Goal: Task Accomplishment & Management: Complete application form

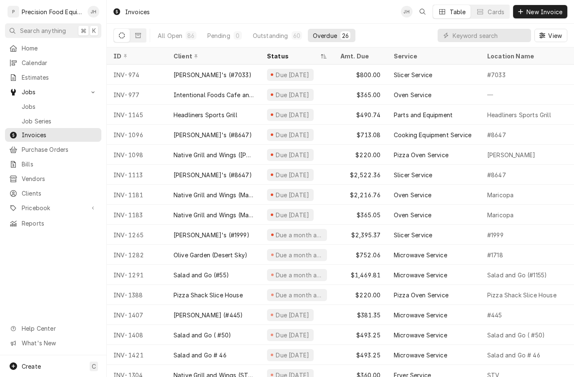
click at [44, 106] on span "Jobs" at bounding box center [59, 106] width 75 height 9
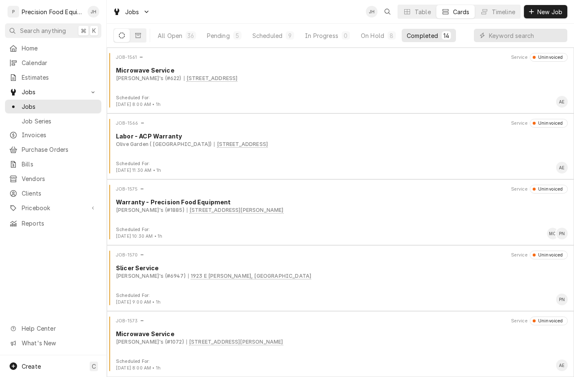
click at [551, 13] on span "New Job" at bounding box center [549, 12] width 28 height 9
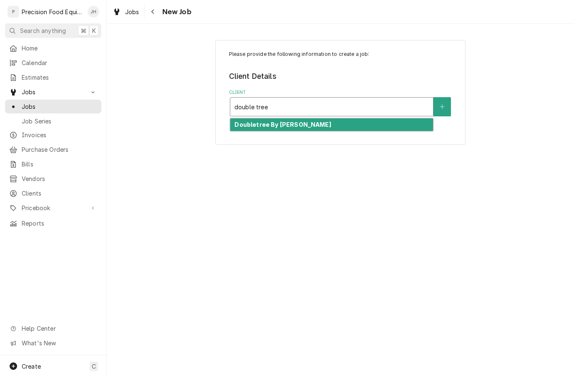
click at [352, 120] on div "Doubletree By Hilton" at bounding box center [331, 124] width 203 height 13
type input "double tree"
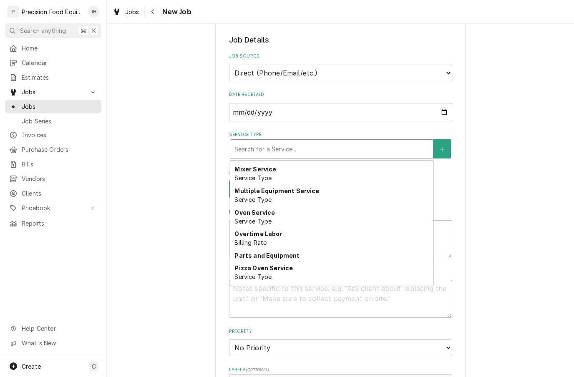
scroll to position [411, 0]
click at [313, 188] on strong "Multiple Equipment Service" at bounding box center [276, 189] width 85 height 7
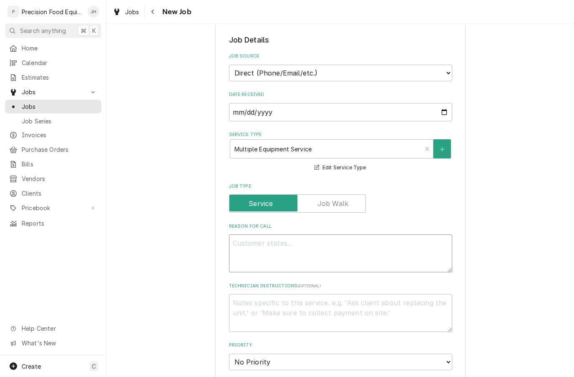
click at [403, 253] on textarea "Reason For Call" at bounding box center [340, 253] width 223 height 38
type textarea "x"
type textarea "G"
type textarea "x"
type textarea "Gr"
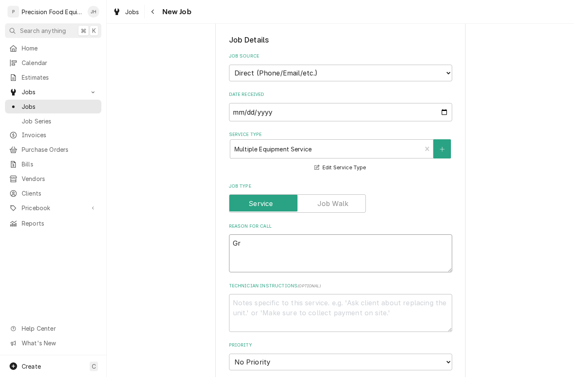
type textarea "x"
type textarea "Gri"
type textarea "x"
type textarea "Gril"
type textarea "x"
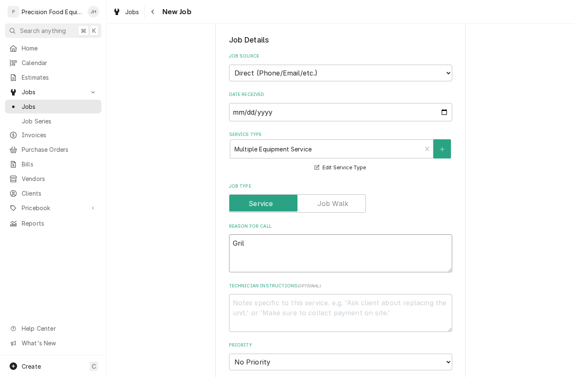
type textarea "Grill"
type textarea "x"
type textarea "Grill"
type textarea "x"
type textarea "Grill u"
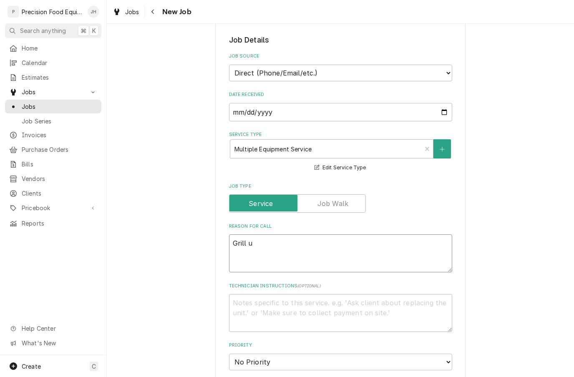
type textarea "x"
type textarea "Grill"
type textarea "x"
type textarea "Grill is"
type textarea "x"
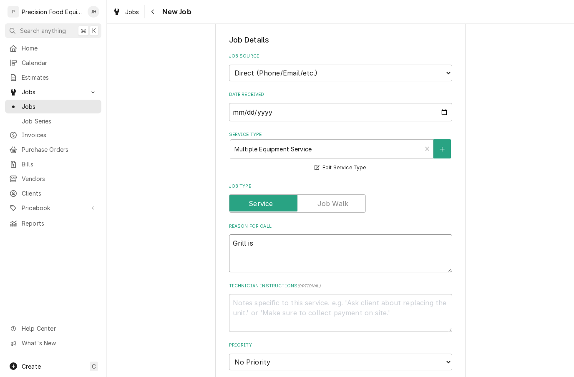
type textarea "Grill is"
type textarea "x"
type textarea "Grill is s"
type textarea "x"
type textarea "Grill is sh"
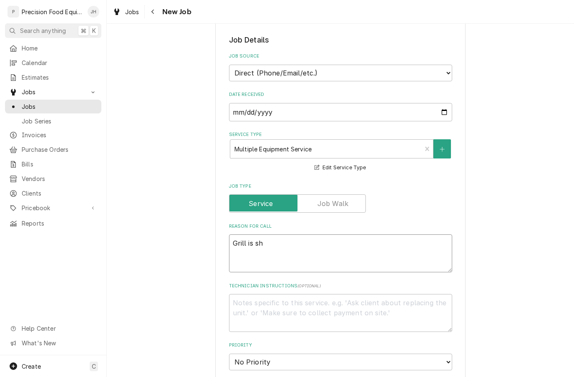
type textarea "x"
type textarea "Grill is sho"
type textarea "x"
type textarea "Grill is shoo"
type textarea "x"
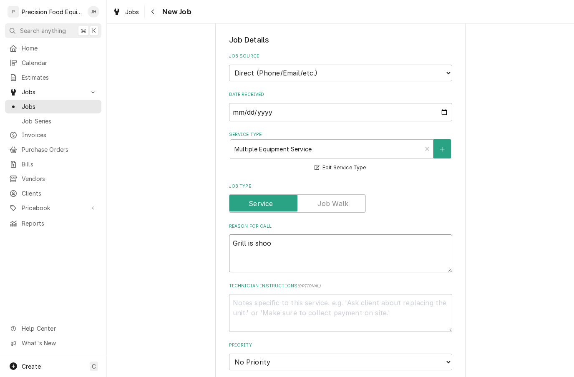
type textarea "Grill is shoot"
type textarea "x"
type textarea "Grill is shooti"
type textarea "x"
type textarea "Grill is shootin"
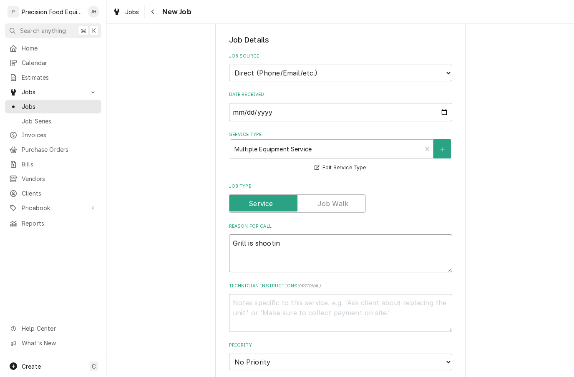
type textarea "x"
type textarea "Grill is shooting"
type textarea "x"
type textarea "Grill is shooting"
type textarea "x"
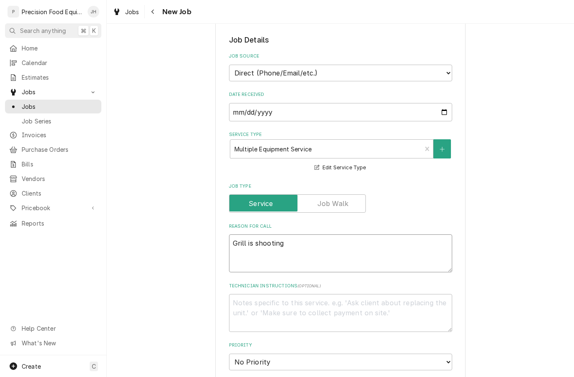
type textarea "Grill is shooting f"
type textarea "x"
type textarea "Grill is shooting fl"
type textarea "x"
type textarea "Grill is shooting fla"
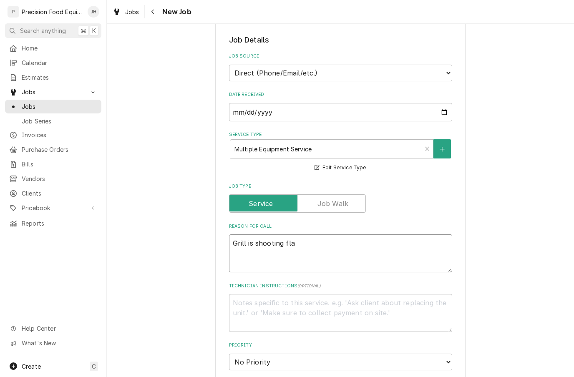
type textarea "x"
type textarea "Grill is shooting flam"
type textarea "x"
type textarea "Grill is shooting flame"
type textarea "x"
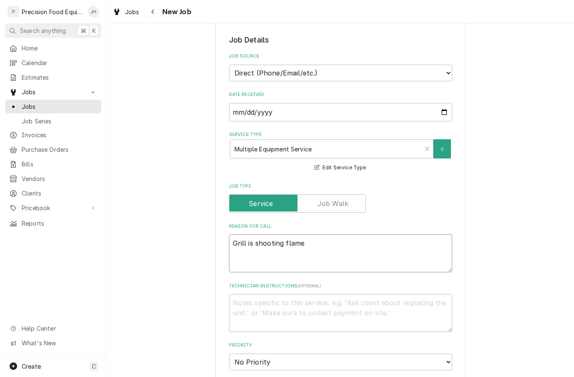
type textarea "Grill is shooting flames"
type textarea "x"
type textarea "Grill is shooting flames."
type textarea "x"
type textarea "Grill is shooting flames."
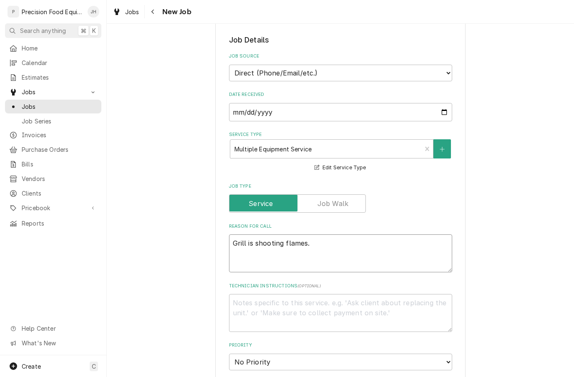
type textarea "x"
type textarea "Grill is shooting flames. D"
type textarea "x"
type textarea "Grill is shooting flames. Do"
type textarea "x"
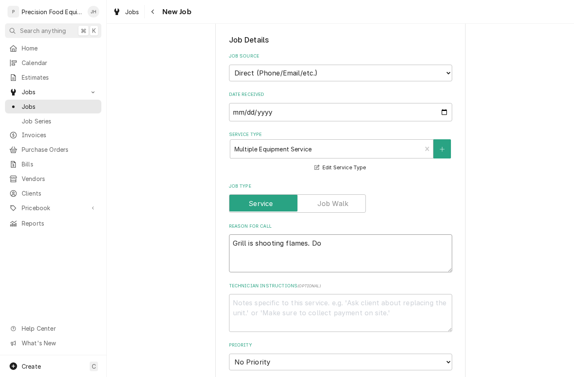
type textarea "Grill is shooting flames. Dou"
type textarea "x"
type textarea "Grill is shooting flames. Doub"
type textarea "x"
type textarea "Grill is shooting flames. Doubl"
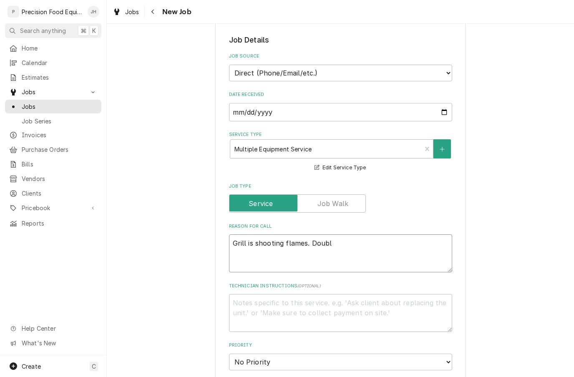
type textarea "x"
type textarea "Grill is shooting flames. Double"
type textarea "x"
type textarea "Grill is shooting flames. Double"
type textarea "x"
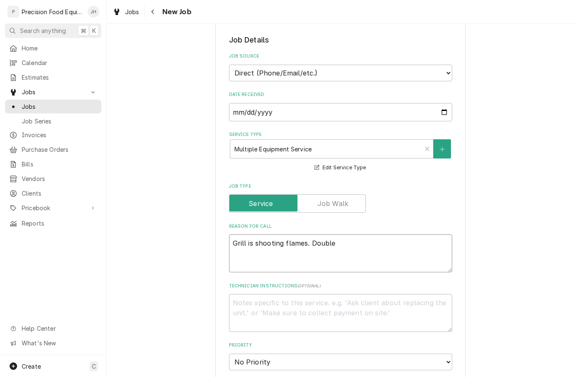
type textarea "Grill is shooting flames. Double o"
type textarea "x"
type textarea "Grill is shooting flames. Double ov"
type textarea "x"
type textarea "Grill is shooting flames. Double ove"
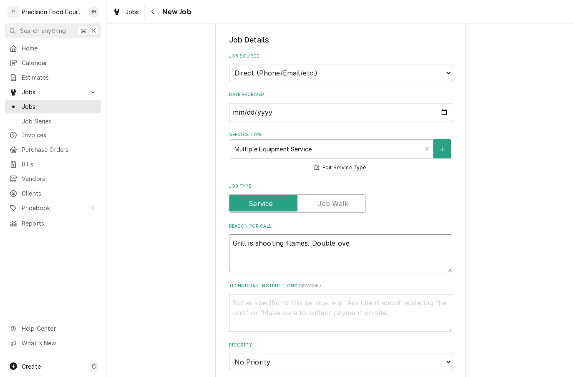
type textarea "x"
type textarea "Grill is shooting flames. Double oven"
type textarea "x"
type textarea "Grill is shooting flames. Double oven"
type textarea "x"
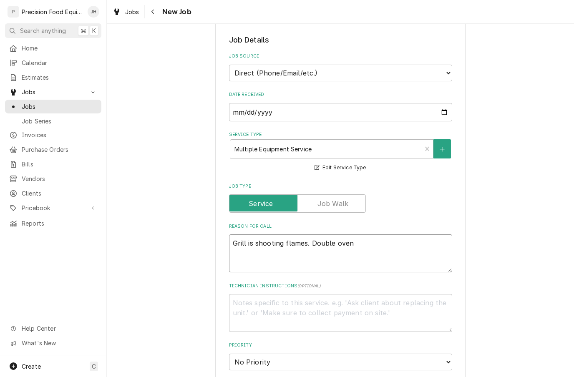
type textarea "Grill is shooting flames. Double oven t"
type textarea "x"
type textarea "Grill is shooting flames. Double oven to"
type textarea "x"
type textarea "Grill is shooting flames. Double oven top"
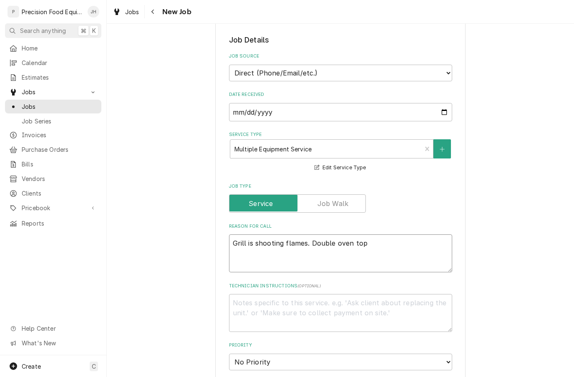
type textarea "x"
type textarea "Grill is shooting flames. Double oven top"
type textarea "x"
type textarea "Grill is shooting flames. Double oven top o"
type textarea "x"
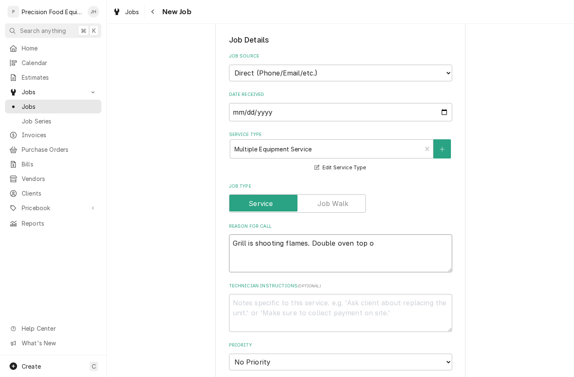
type textarea "Grill is shooting flames. Double oven top of"
type textarea "x"
type textarea "Grill is shooting flames. Double oven top of"
type textarea "x"
type textarea "Grill is shooting flames. Double oven top of t"
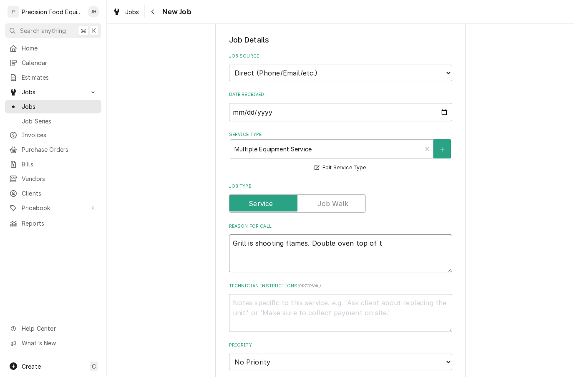
type textarea "x"
type textarea "Grill is shooting flames. Double oven top of t"
type textarea "x"
type textarea "Grill is shooting flames. Double oven top of t"
type textarea "x"
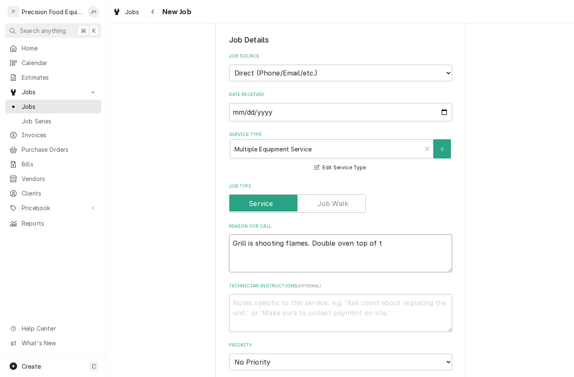
type textarea "Grill is shooting flames. Double oven top of th"
type textarea "x"
type textarea "Grill is shooting flames. Double oven top of the"
type textarea "x"
type textarea "Grill is shooting flames. Double oven top of the"
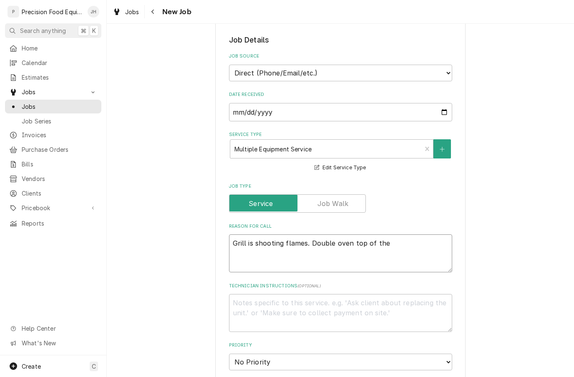
type textarea "x"
type textarea "Grill is shooting flames. Double oven top of the ov"
type textarea "x"
type textarea "Grill is shooting flames. Double oven top of the ove"
type textarea "x"
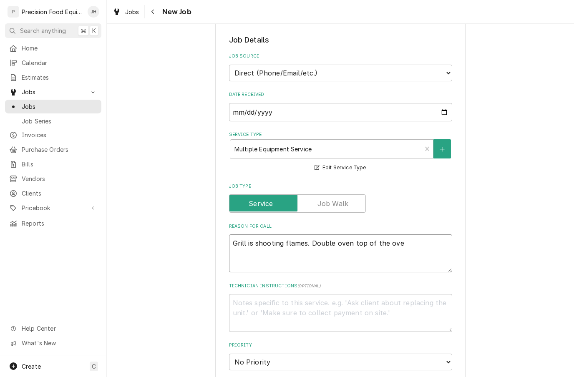
type textarea "Grill is shooting flames. Double oven top of the oven"
type textarea "x"
type textarea "Grill is shooting flames. Double oven top of the oven"
type textarea "x"
type textarea "Grill is shooting flames. Double oven top of the oven i"
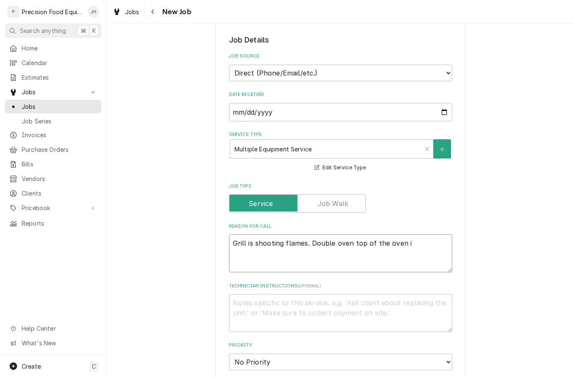
type textarea "x"
type textarea "Grill is shooting flames. Double oven top of the oven is"
type textarea "x"
type textarea "Grill is shooting flames. Double oven top of the oven is"
type textarea "x"
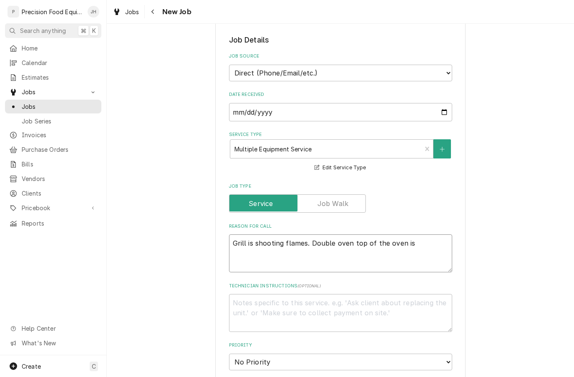
type textarea "Grill is shooting flames. Double oven top of the oven is"
type textarea "x"
type textarea "Grill is shooting flames. Double oven top of the oven i"
type textarea "x"
type textarea "Grill is shooting flames. Double oven top of the oven"
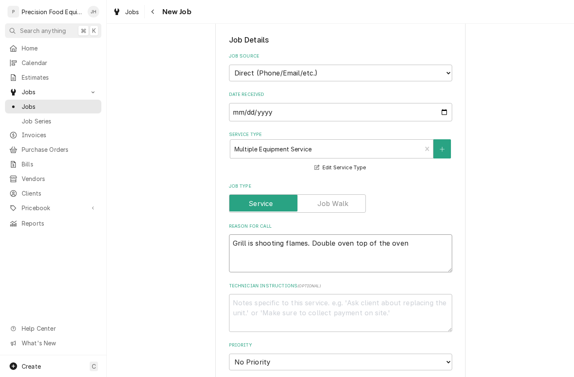
type textarea "x"
type textarea "Grill is shooting flames. Double oven top of the oven p"
type textarea "x"
type textarea "Grill is shooting flames. Double oven top of the oven pi"
type textarea "x"
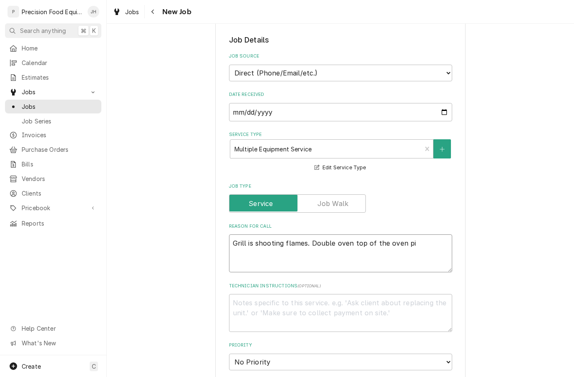
type textarea "Grill is shooting flames. Double oven top of the oven pil"
type textarea "x"
type textarea "Grill is shooting flames. Double oven top of the oven pilo"
type textarea "x"
type textarea "Grill is shooting flames. Double oven top of the oven pilot"
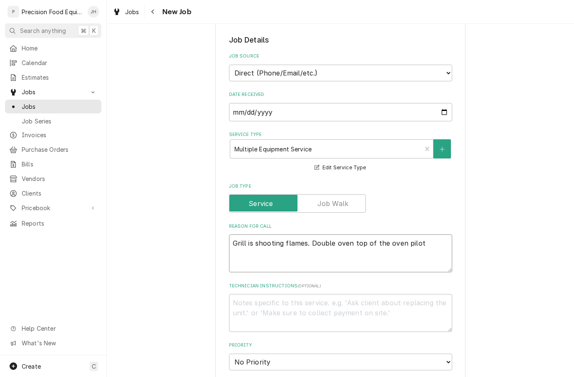
type textarea "x"
type textarea "Grill is shooting flames. Double oven top of the oven pilot"
type textarea "x"
type textarea "Grill is shooting flames. Double oven top of the oven pilot l"
type textarea "x"
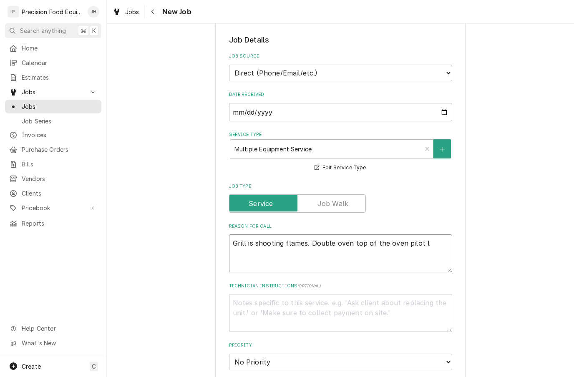
type textarea "Grill is shooting flames. Double oven top of the oven pilot li"
type textarea "x"
type textarea "Grill is shooting flames. Double oven top of the oven pilot lig"
type textarea "x"
type textarea "Grill is shooting flames. Double oven top of the oven pilot ligh"
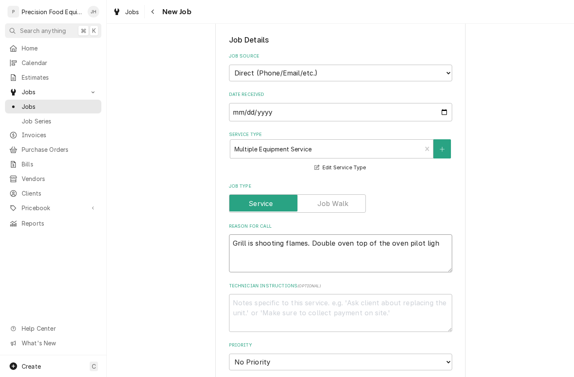
type textarea "x"
type textarea "Grill is shooting flames. Double oven top of the oven pilot light"
type textarea "x"
type textarea "Grill is shooting flames. Double oven top of the oven pilot light"
type textarea "x"
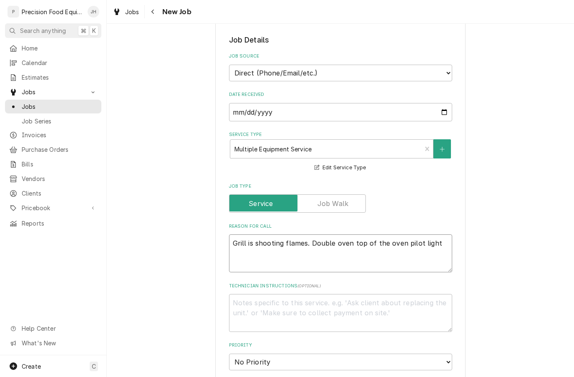
type textarea "Grill is shooting flames. Double oven top of the oven pilot light i"
type textarea "x"
type textarea "Grill is shooting flames. Double oven top of the oven pilot light is"
type textarea "x"
type textarea "Grill is shooting flames. Double oven top of the oven pilot light is"
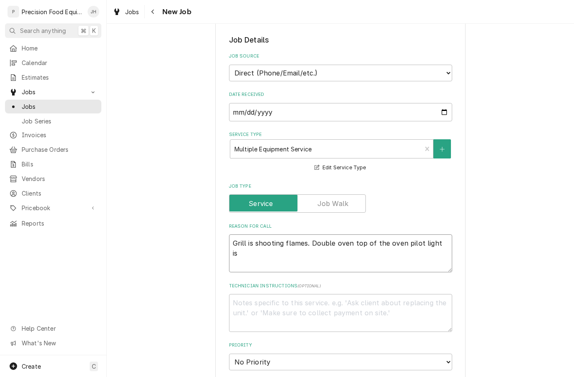
type textarea "x"
type textarea "Grill is shooting flames. Double oven top of the oven pilot light is n"
type textarea "x"
type textarea "Grill is shooting flames. Double oven top of the oven pilot light is no"
type textarea "x"
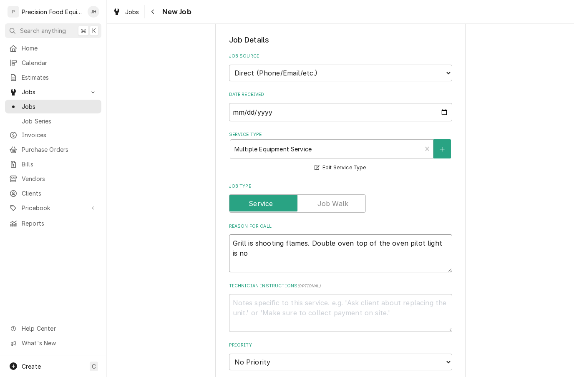
type textarea "Grill is shooting flames. Double oven top of the oven pilot light is not"
type textarea "x"
type textarea "Grill is shooting flames. Double oven top of the oven pilot light is not"
type textarea "x"
type textarea "Grill is shooting flames. Double oven top of the oven pilot light is not w"
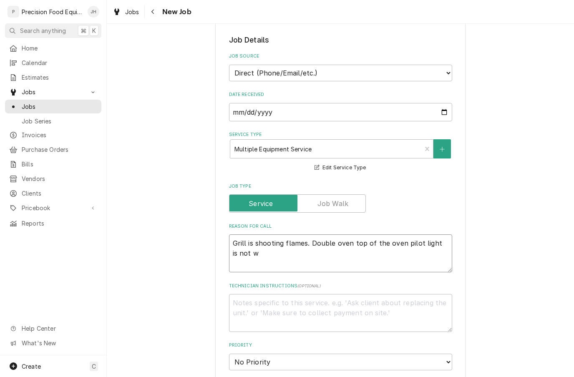
type textarea "x"
type textarea "Grill is shooting flames. Double oven top of the oven pilot light is not wo"
type textarea "x"
type textarea "Grill is shooting flames. Double oven top of the oven pilot light is not wor"
type textarea "x"
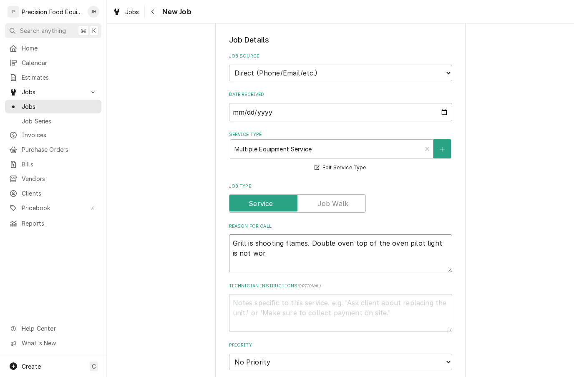
type textarea "Grill is shooting flames. Double oven top of the oven pilot light is not work"
type textarea "x"
type textarea "Grill is shooting flames. Double oven top of the oven pilot light is not worki"
type textarea "x"
type textarea "Grill is shooting flames. Double oven top of the oven pilot light is not working"
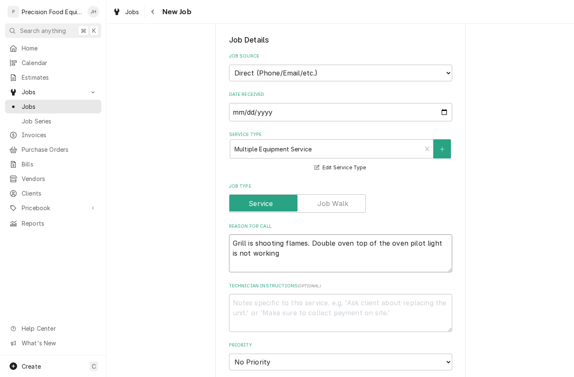
type textarea "x"
type textarea "Grill is shooting flames. Double oven top of the oven pilot light is not working"
type textarea "x"
type textarea "Grill is shooting flames. Double oven top of the oven pilot light is not workin…"
type textarea "x"
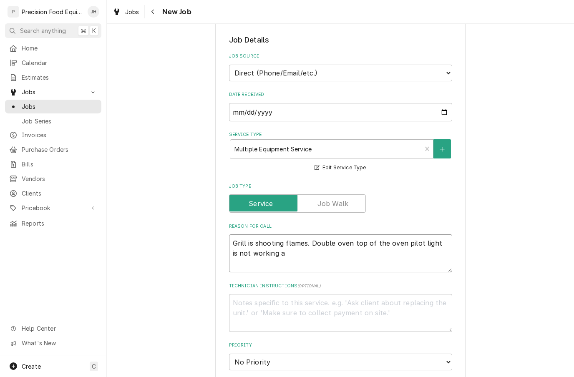
type textarea "Grill is shooting flames. Double oven top of the oven pilot light is not workin…"
type textarea "x"
type textarea "Grill is shooting flames. Double oven top of the oven pilot light is not workin…"
type textarea "x"
type textarea "Grill is shooting flames. Double oven top of the oven pilot light is not workin…"
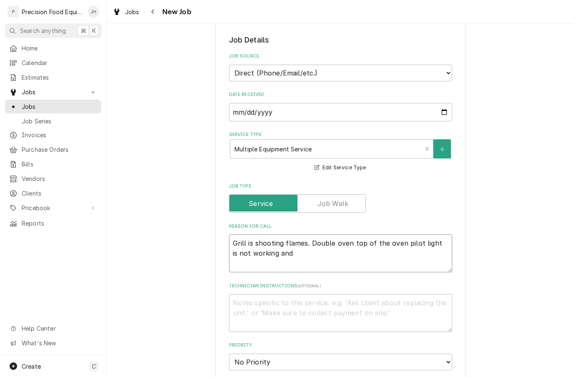
type textarea "x"
type textarea "Grill is shooting flames. Double oven top of the oven pilot light is not workin…"
type textarea "x"
type textarea "Grill is shooting flames. Double oven top of the oven pilot light is not workin…"
type textarea "x"
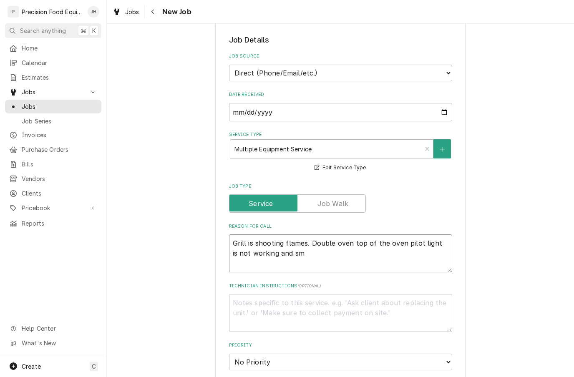
type textarea "Grill is shooting flames. Double oven top of the oven pilot light is not workin…"
type textarea "x"
type textarea "Grill is shooting flames. Double oven top of the oven pilot light is not workin…"
type textarea "x"
type textarea "Grill is shooting flames. Double oven top of the oven pilot light is not workin…"
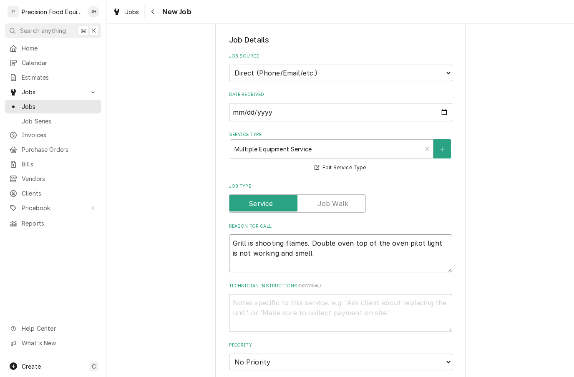
type textarea "x"
type textarea "Grill is shooting flames. Double oven top of the oven pilot light is not workin…"
type textarea "x"
type textarea "Grill is shooting flames. Double oven top of the oven pilot light is not workin…"
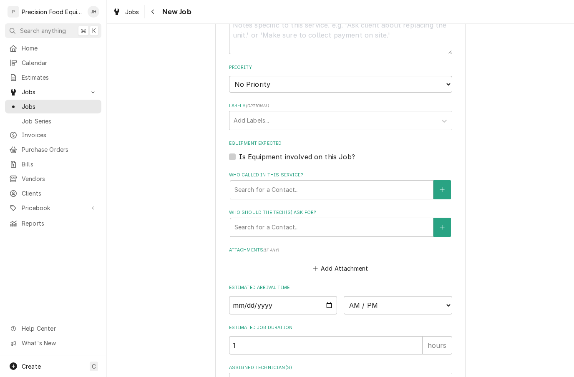
scroll to position [464, 0]
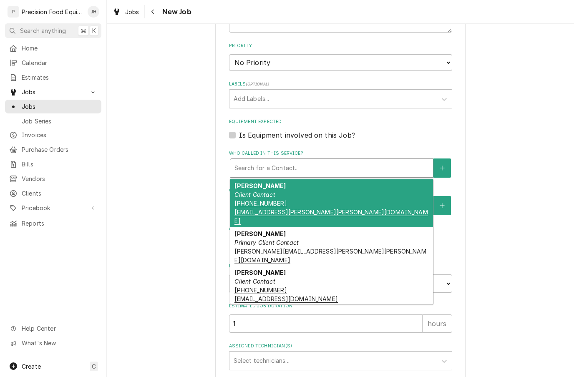
click at [351, 192] on div "Lauren Briner Client Contact (412) 805-2873 Lauren.Briner@hilton.com" at bounding box center [331, 203] width 203 height 48
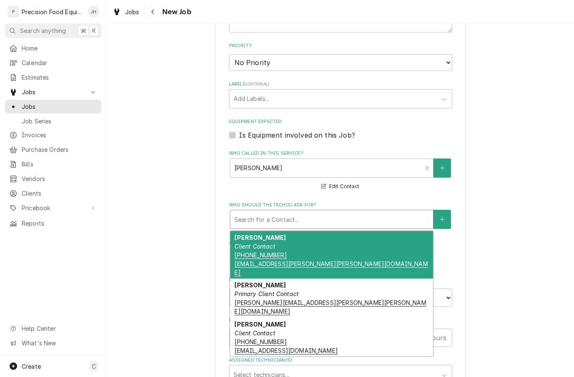
click at [335, 238] on div "Lauren Briner Client Contact (412) 805-2873 Lauren.Briner@hilton.com" at bounding box center [331, 255] width 203 height 48
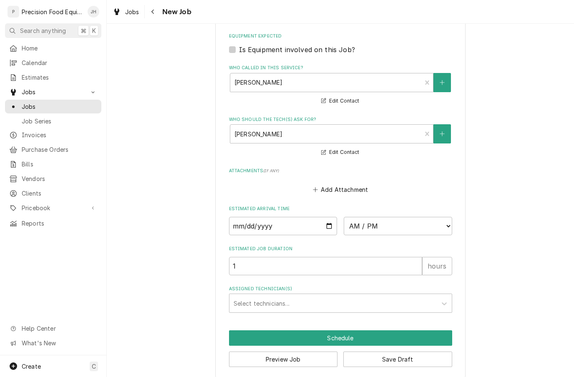
scroll to position [548, 0]
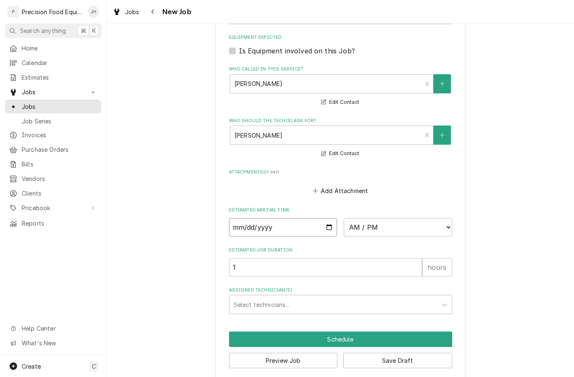
click at [320, 218] on input "Date" at bounding box center [283, 227] width 108 height 18
click at [434, 222] on select "AM / PM 6:00 AM 6:15 AM 6:30 AM 6:45 AM 7:00 AM 7:15 AM 7:30 AM 7:45 AM 8:00 AM…" at bounding box center [397, 227] width 108 height 18
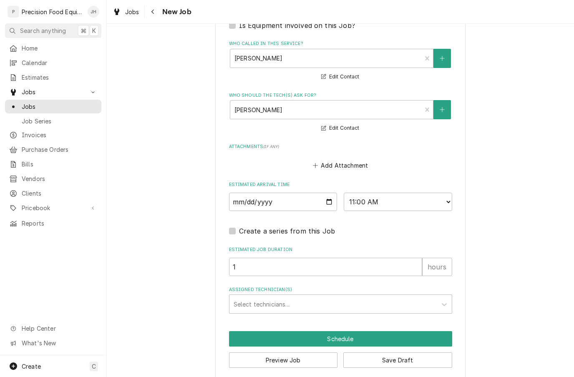
scroll to position [573, 0]
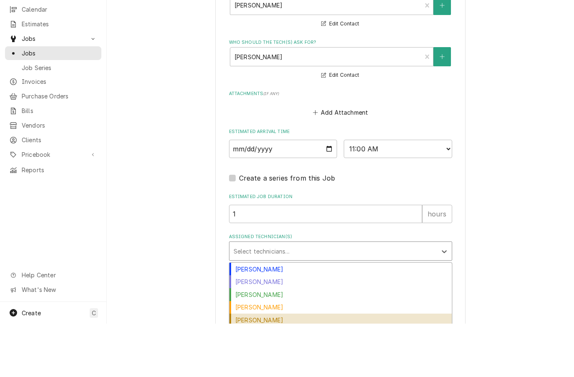
click at [261, 367] on div "Pete Nielson" at bounding box center [340, 373] width 222 height 13
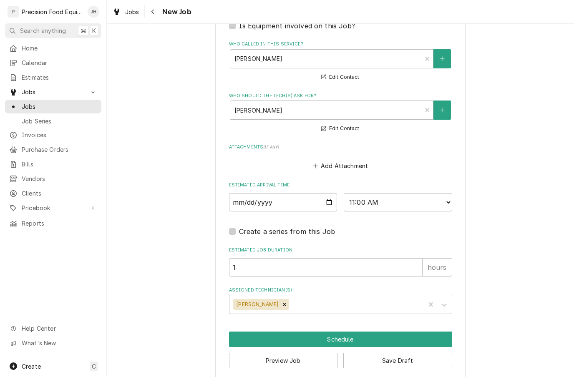
click at [363, 331] on button "Schedule" at bounding box center [340, 338] width 223 height 15
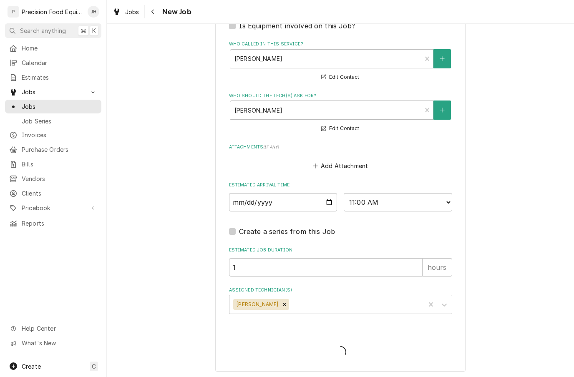
scroll to position [565, 0]
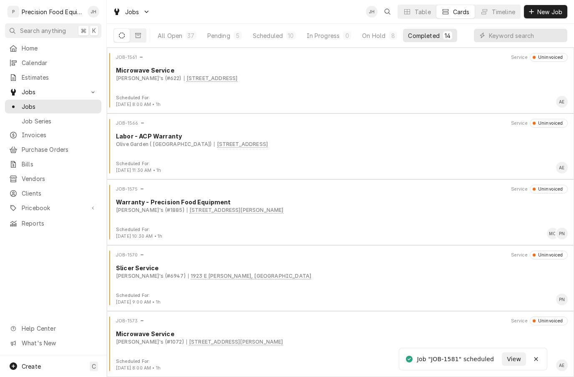
click at [513, 7] on button "Timeline" at bounding box center [497, 11] width 45 height 13
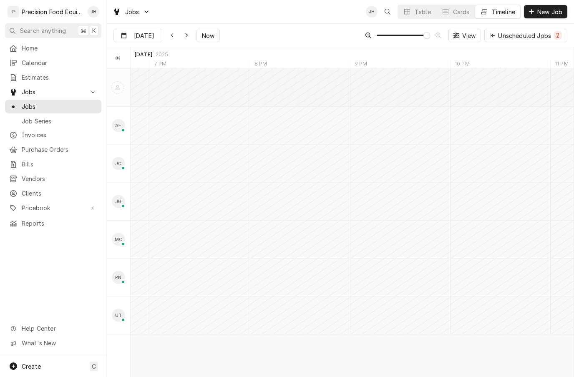
scroll to position [0, 8954]
click at [147, 33] on input "Oct 10" at bounding box center [132, 37] width 36 height 16
click at [140, 121] on div "13" at bounding box center [136, 119] width 12 height 12
type input "Oct 13"
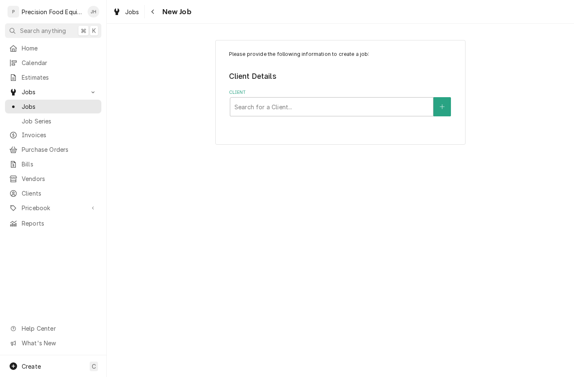
click at [448, 283] on div "Please provide the following information to create a job: Client Details Client…" at bounding box center [340, 200] width 467 height 353
click at [158, 10] on button "Navigate back" at bounding box center [152, 11] width 13 height 13
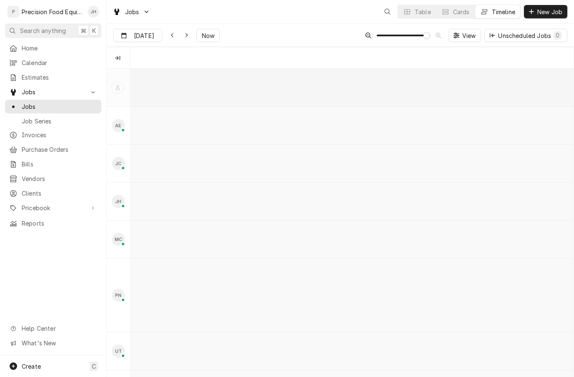
scroll to position [0, 8775]
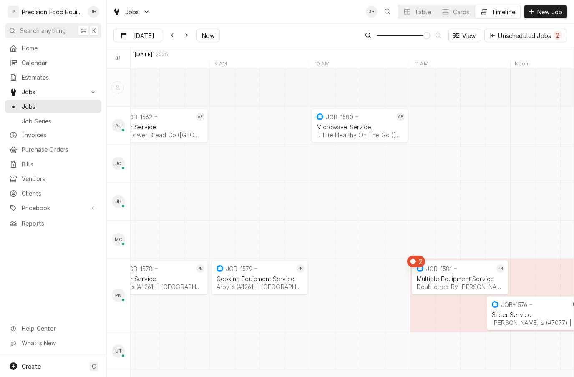
click at [460, 13] on div "Cards" at bounding box center [461, 12] width 17 height 9
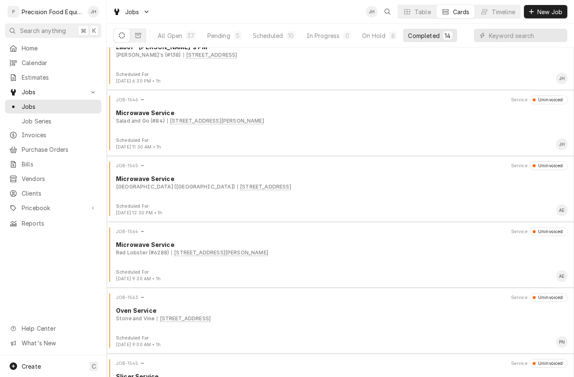
scroll to position [536, 0]
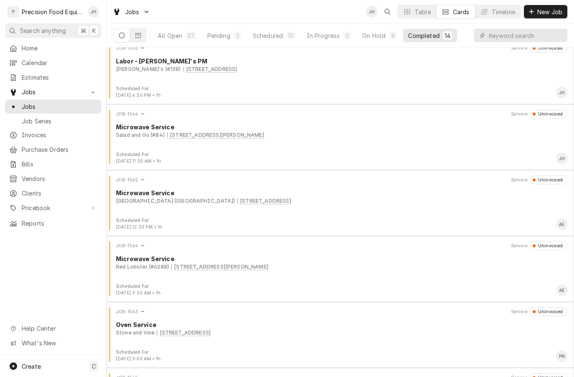
click at [292, 30] on button "Scheduled 10" at bounding box center [274, 35] width 53 height 13
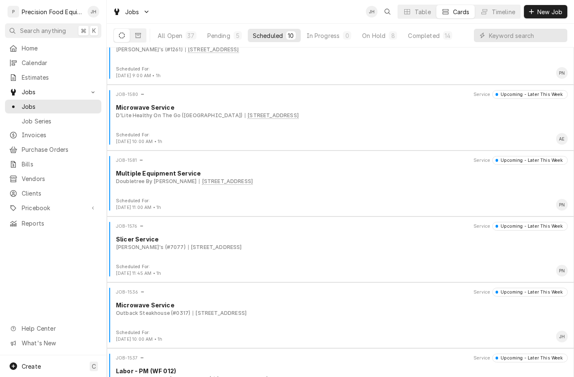
scroll to position [163, 0]
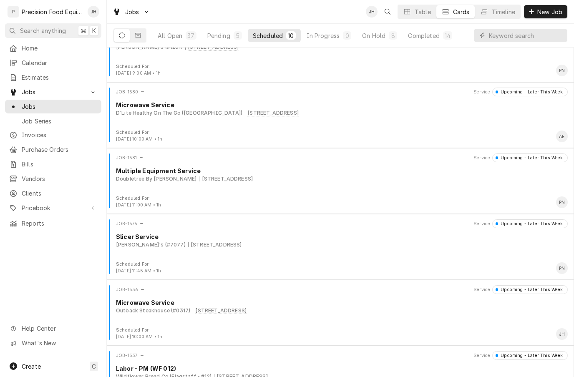
click at [399, 180] on div "Doubletree By Hilton 1800 S. Santan Village Pkwy, Gilbert, AZ 85295" at bounding box center [341, 179] width 451 height 8
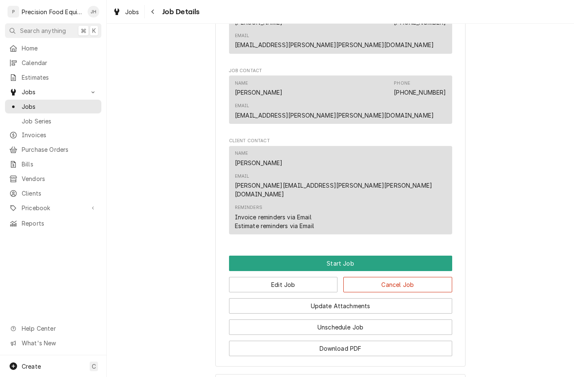
scroll to position [460, 0]
click at [329, 277] on button "Edit Job" at bounding box center [283, 284] width 109 height 15
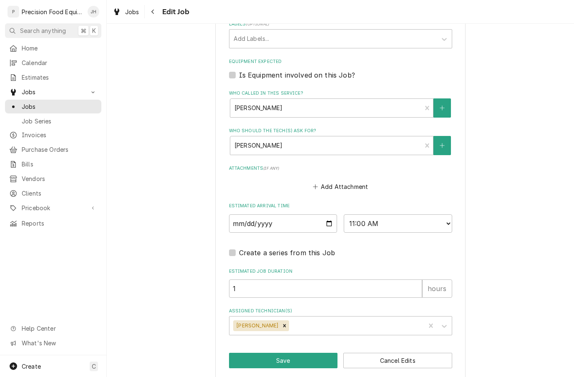
scroll to position [524, 0]
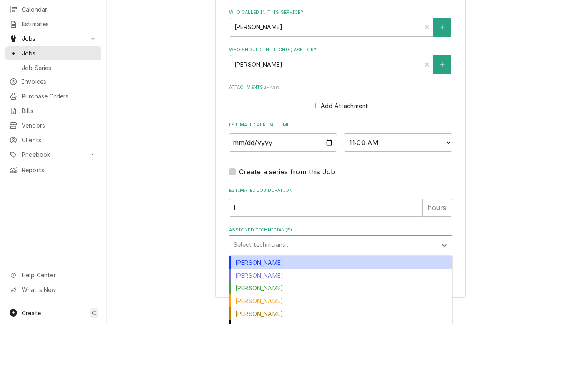
click at [268, 348] on div "[PERSON_NAME]" at bounding box center [340, 354] width 222 height 13
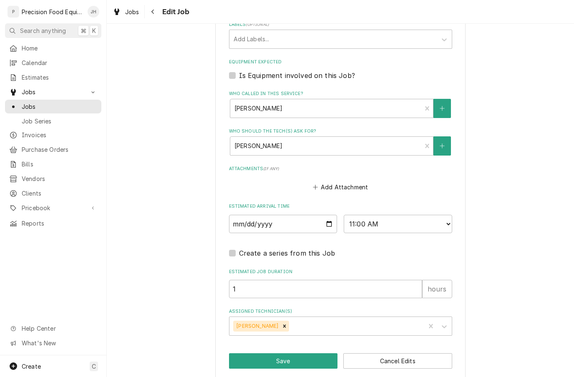
click at [301, 298] on fieldset "Job Details Job Source Direct (Phone/Email/etc.) Service Channel Corrigo Ecotra…" at bounding box center [340, 5] width 223 height 659
click at [301, 353] on button "Save" at bounding box center [283, 360] width 109 height 15
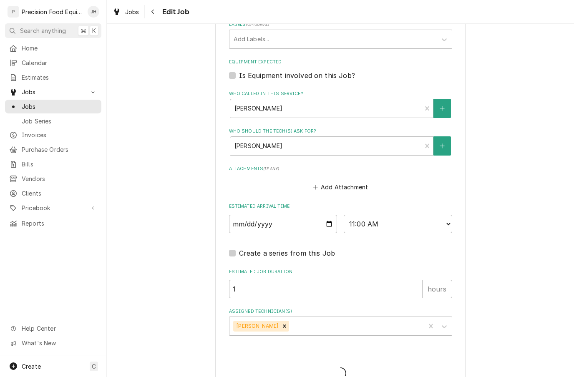
type textarea "x"
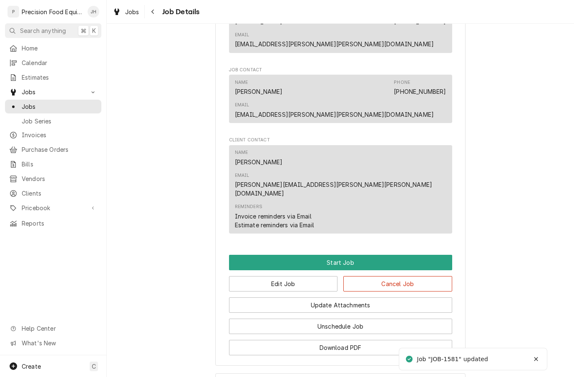
scroll to position [460, 0]
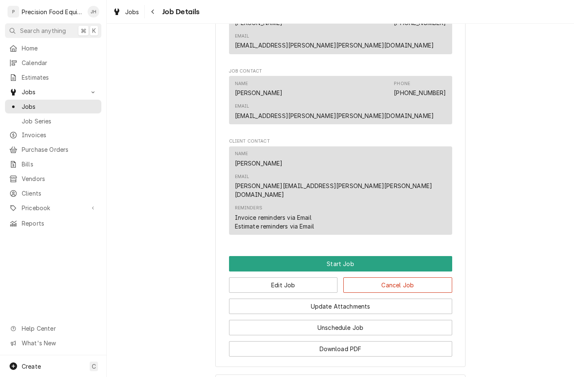
click at [311, 277] on button "Edit Job" at bounding box center [283, 284] width 109 height 15
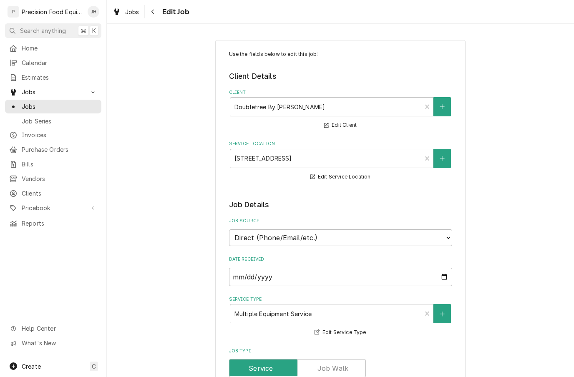
type textarea "x"
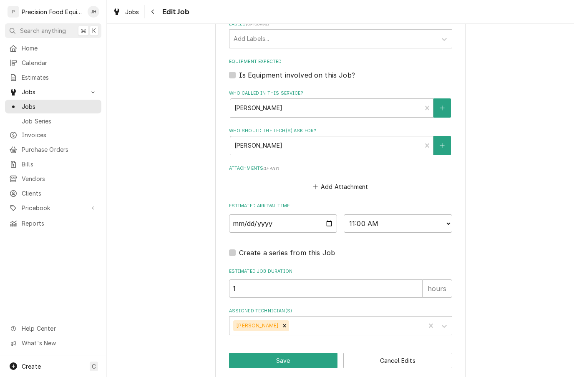
scroll to position [524, 0]
click at [442, 215] on select "AM / PM 6:00 AM 6:15 AM 6:30 AM 6:45 AM 7:00 AM 7:15 AM 7:30 AM 7:45 AM 8:00 AM…" at bounding box center [397, 224] width 108 height 18
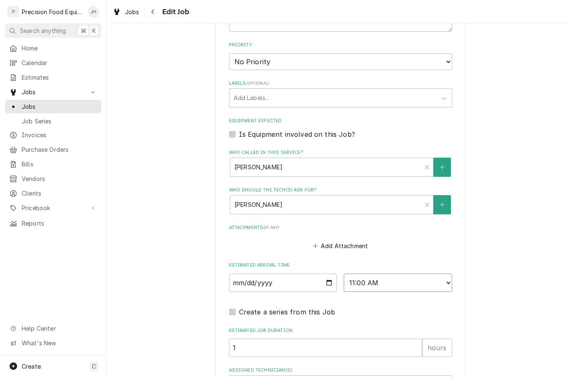
scroll to position [463, 0]
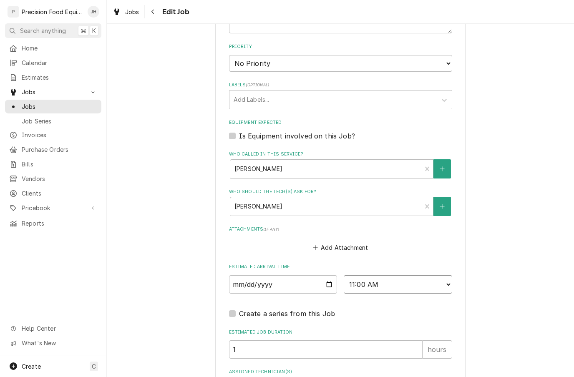
click at [444, 277] on select "AM / PM 6:00 AM 6:15 AM 6:30 AM 6:45 AM 7:00 AM 7:15 AM 7:30 AM 7:45 AM 8:00 AM…" at bounding box center [397, 284] width 108 height 18
select select "08:00:00"
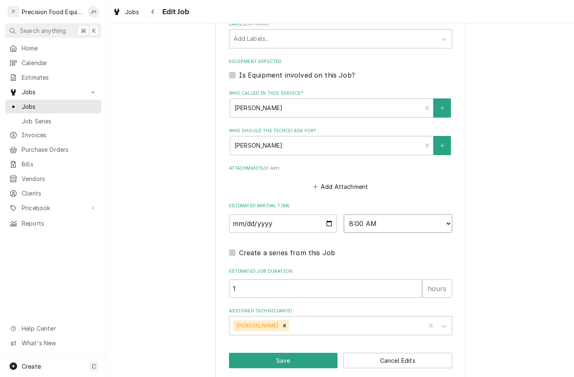
scroll to position [524, 0]
click at [283, 356] on button "Save" at bounding box center [283, 360] width 109 height 15
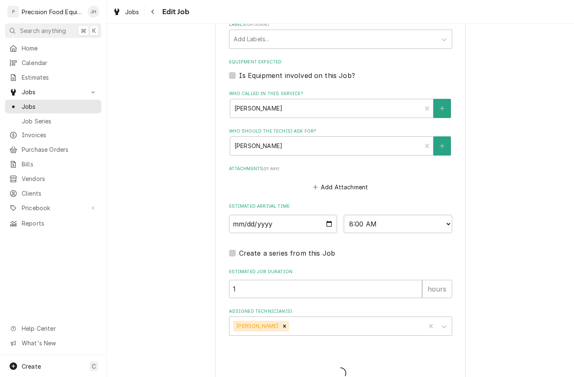
type textarea "x"
